Goal: Task Accomplishment & Management: Manage account settings

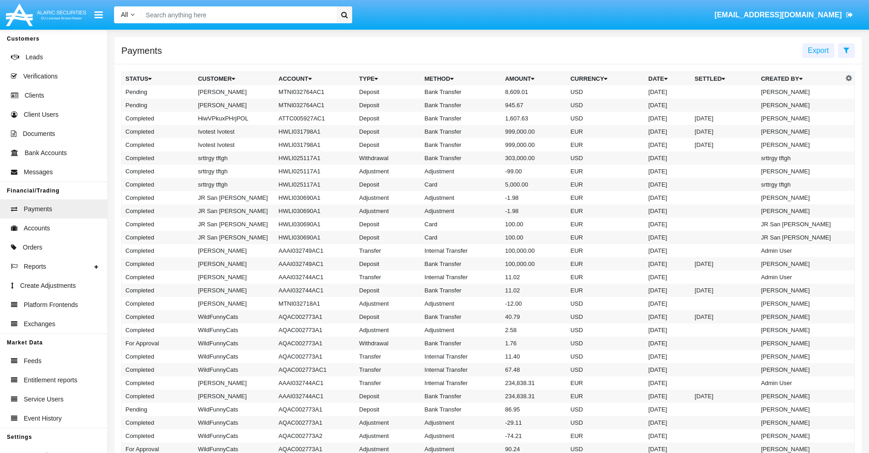
click at [846, 50] on icon at bounding box center [846, 50] width 6 height 7
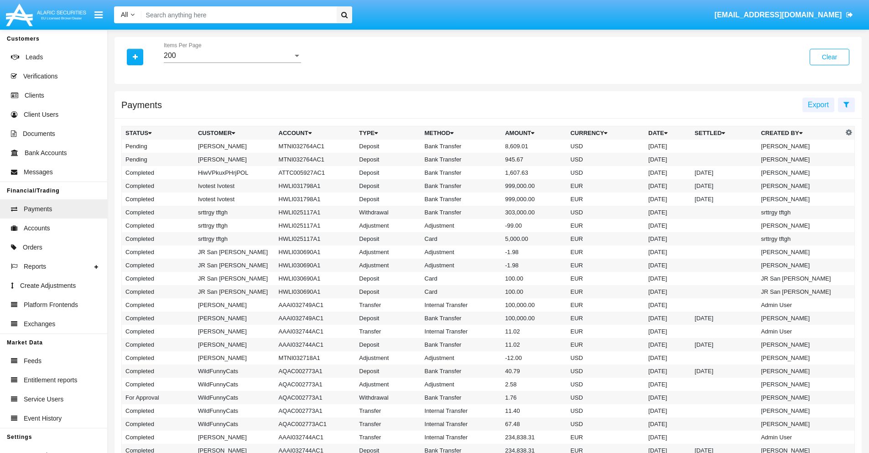
click at [232, 56] on div "200" at bounding box center [228, 56] width 129 height 8
click at [232, 62] on span "10" at bounding box center [232, 63] width 137 height 22
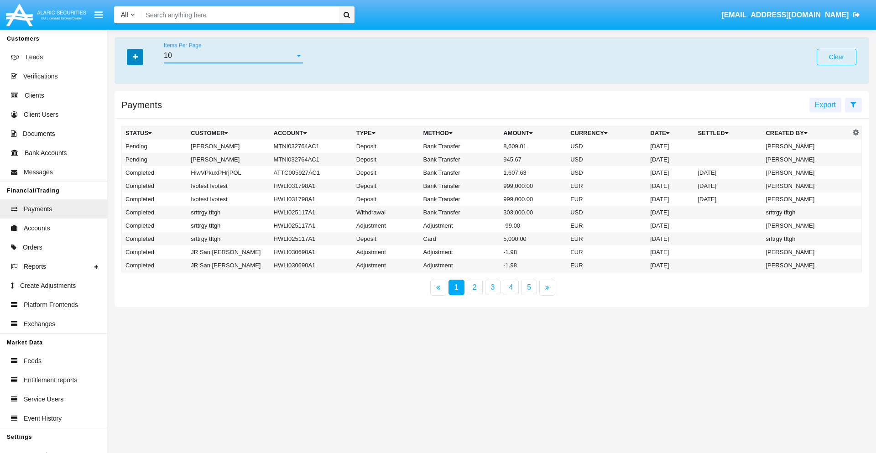
click at [135, 57] on icon "button" at bounding box center [135, 57] width 5 height 6
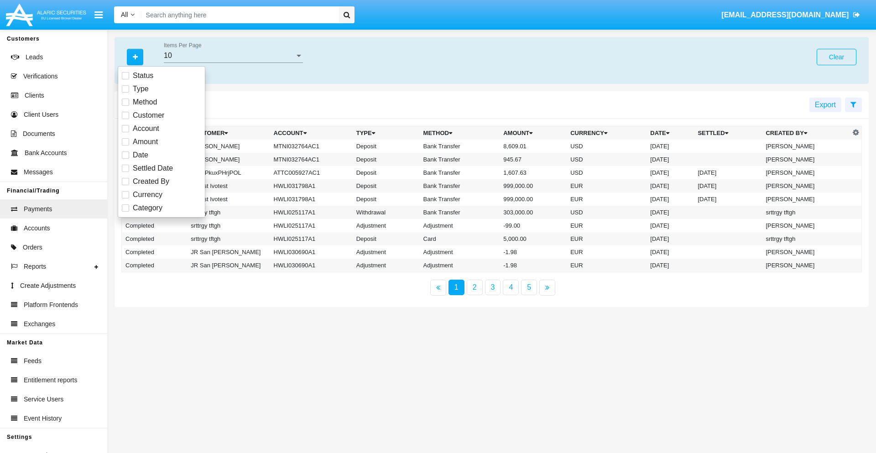
click at [143, 76] on span "Status" at bounding box center [143, 75] width 21 height 11
click at [125, 79] on input "Status" at bounding box center [125, 79] width 0 height 0
checkbox input "true"
click at [135, 57] on icon "button" at bounding box center [135, 57] width 5 height 6
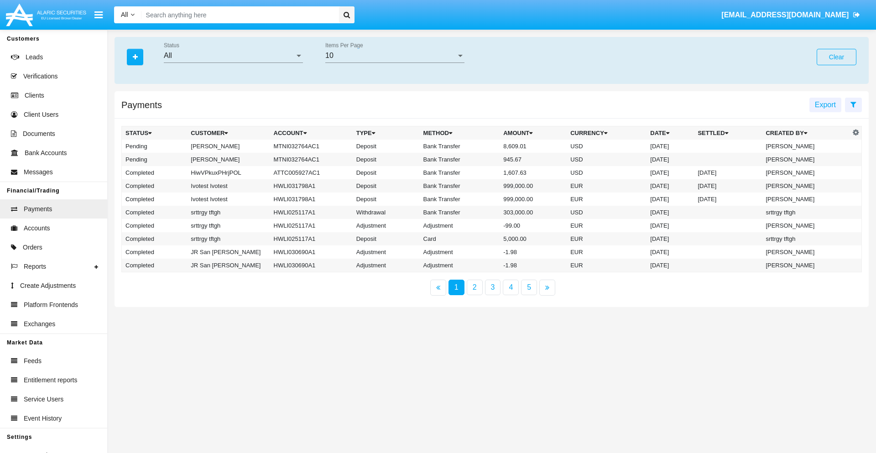
click at [233, 56] on div "All" at bounding box center [229, 56] width 131 height 8
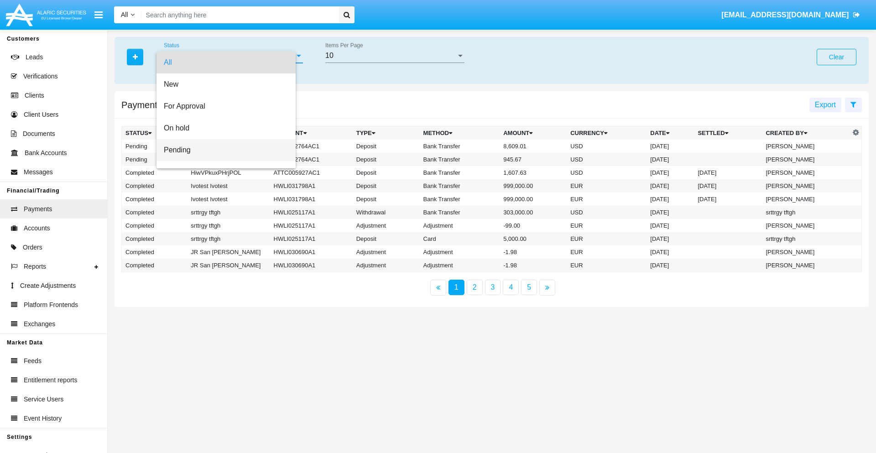
click at [229, 150] on span "Pending" at bounding box center [226, 150] width 125 height 22
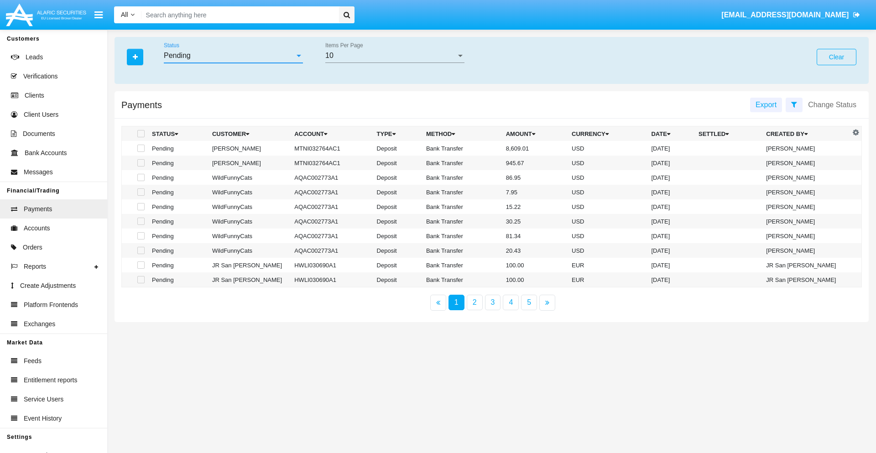
click at [140, 148] on span at bounding box center [140, 148] width 7 height 7
click at [140, 152] on input "checkbox" at bounding box center [140, 152] width 0 height 0
checkbox input "true"
click at [140, 163] on span at bounding box center [140, 162] width 7 height 7
click at [140, 166] on input "checkbox" at bounding box center [140, 166] width 0 height 0
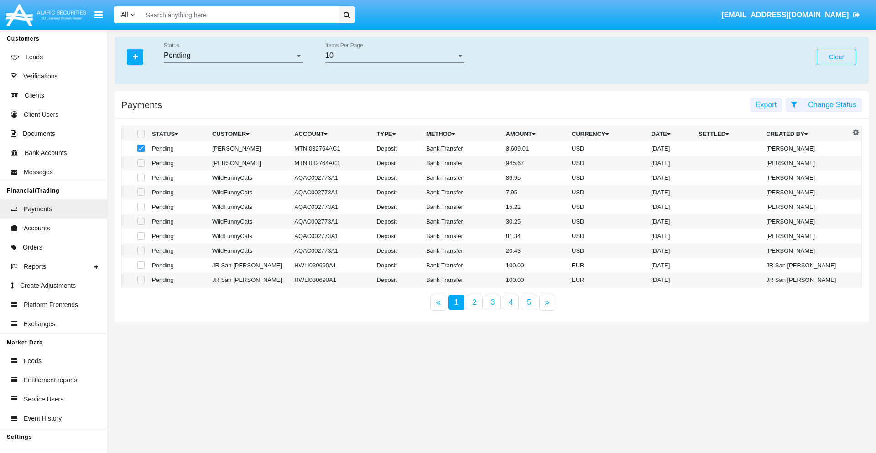
checkbox input "true"
click at [832, 104] on button "Change Status" at bounding box center [831, 105] width 59 height 15
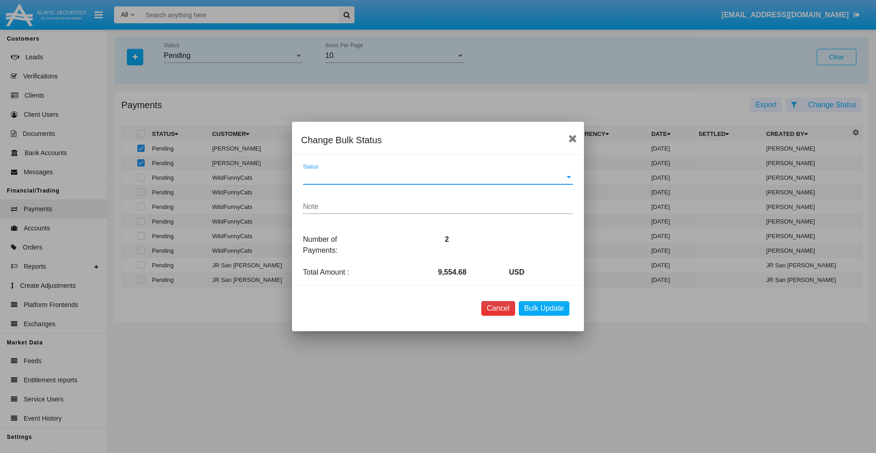
click at [498, 308] on button "Cancel" at bounding box center [498, 308] width 34 height 15
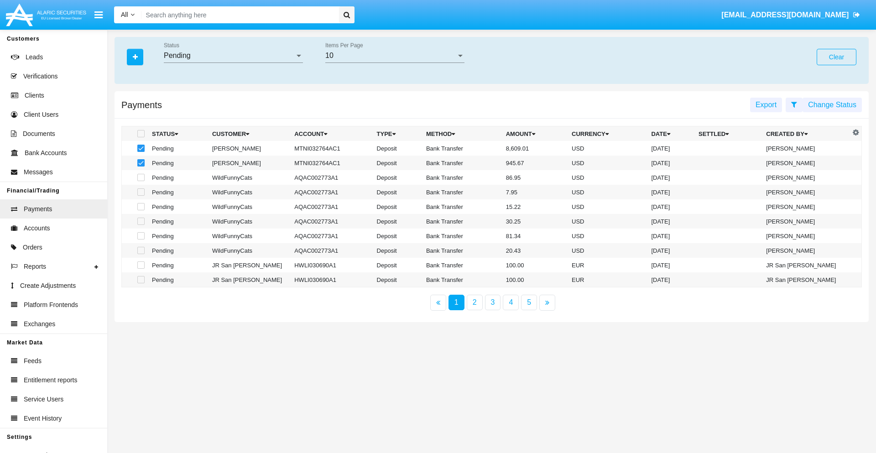
click at [832, 104] on button "Change Status" at bounding box center [831, 105] width 59 height 15
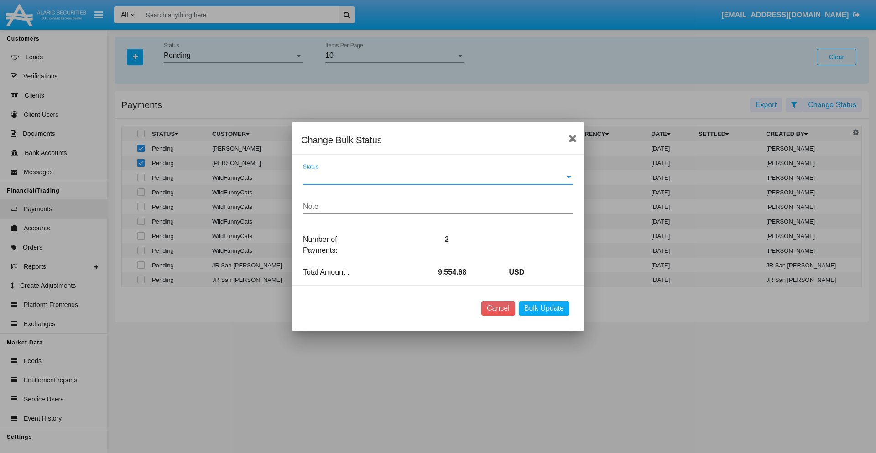
click at [438, 177] on span "Status" at bounding box center [434, 177] width 262 height 8
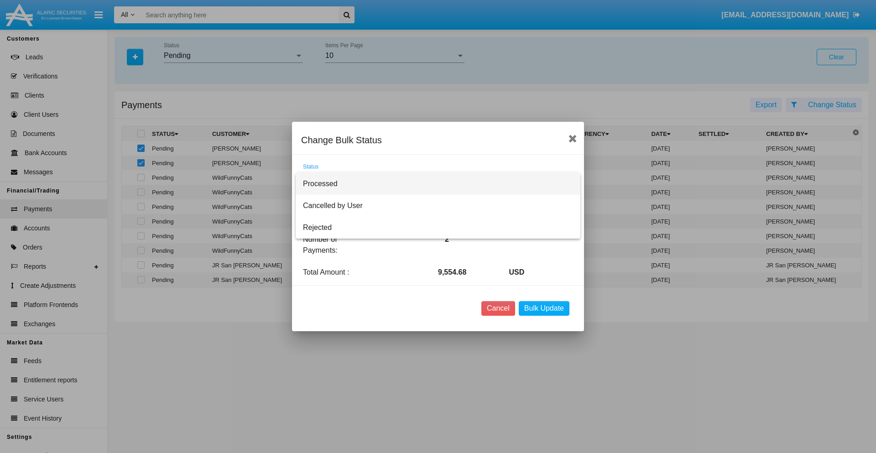
click at [438, 184] on span "Processed" at bounding box center [438, 184] width 270 height 22
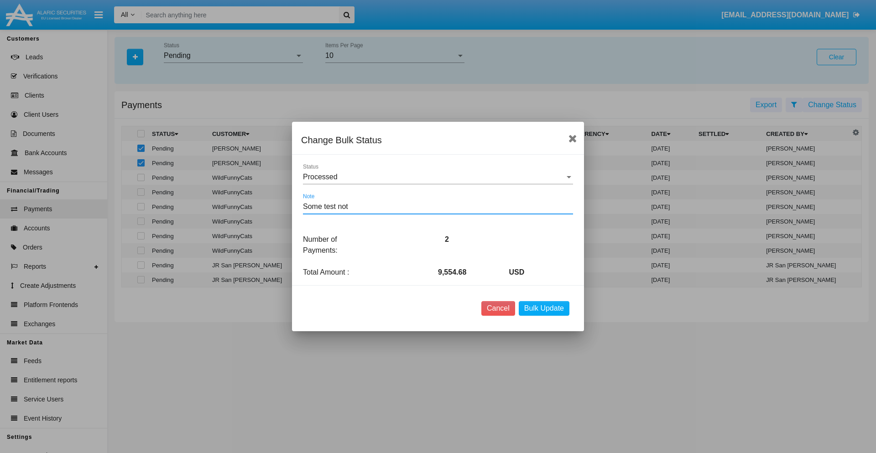
type textarea "Some test note"
click at [544, 308] on button "Bulk Update" at bounding box center [544, 308] width 51 height 15
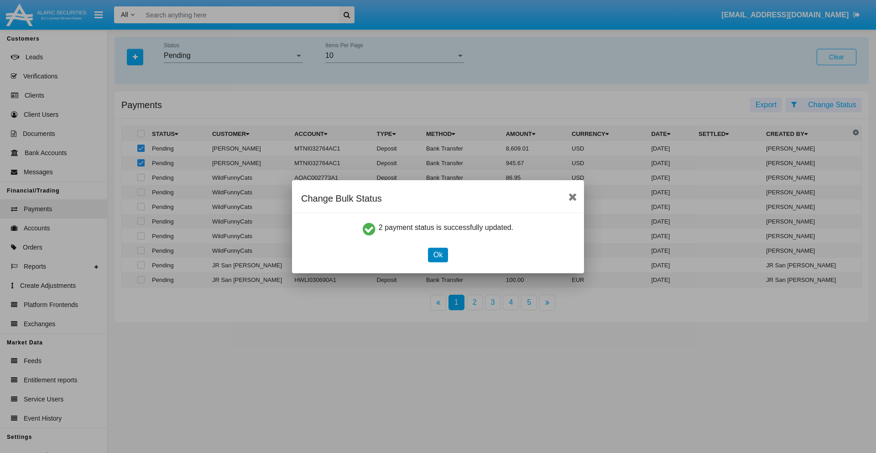
click at [437, 255] on button "Ok" at bounding box center [438, 255] width 20 height 15
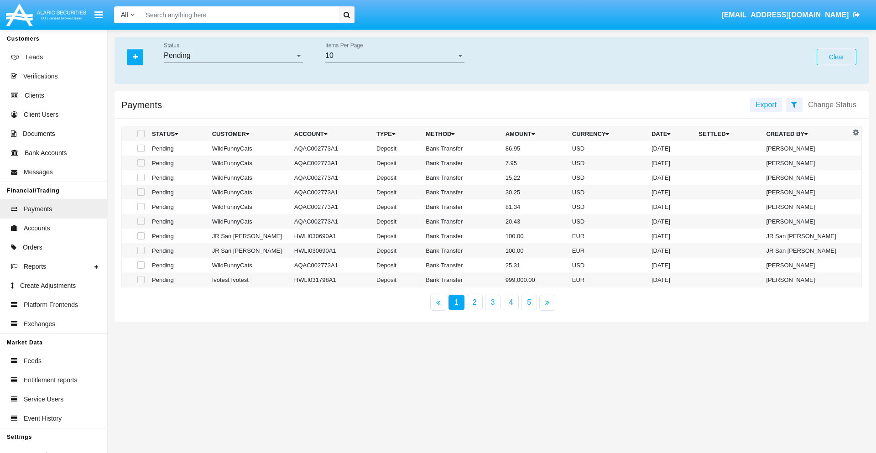
click at [233, 56] on div "Pending" at bounding box center [229, 56] width 131 height 8
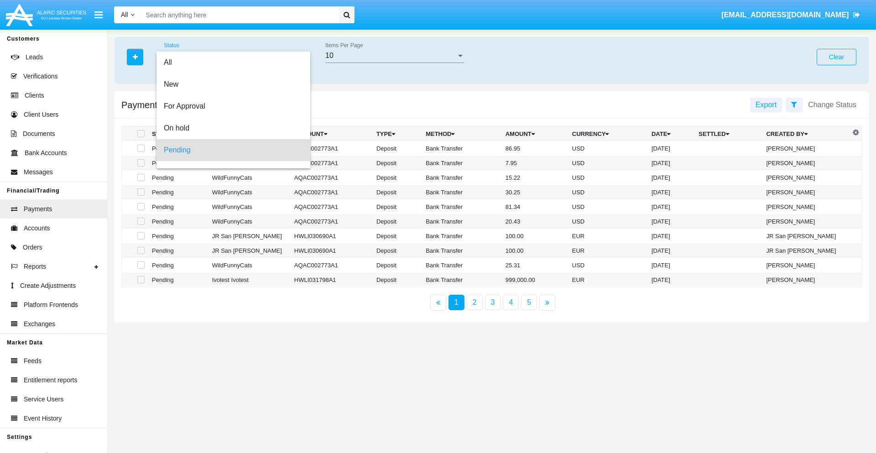
scroll to position [40, 0]
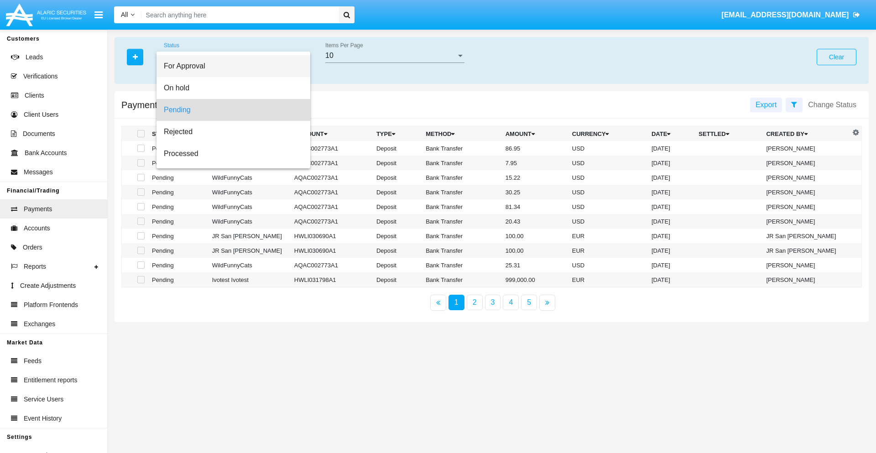
click at [229, 66] on span "For Approval" at bounding box center [233, 66] width 139 height 22
